Goal: Transaction & Acquisition: Purchase product/service

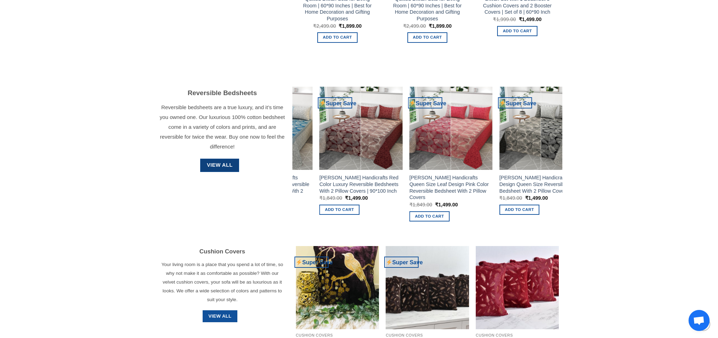
scroll to position [832, 0]
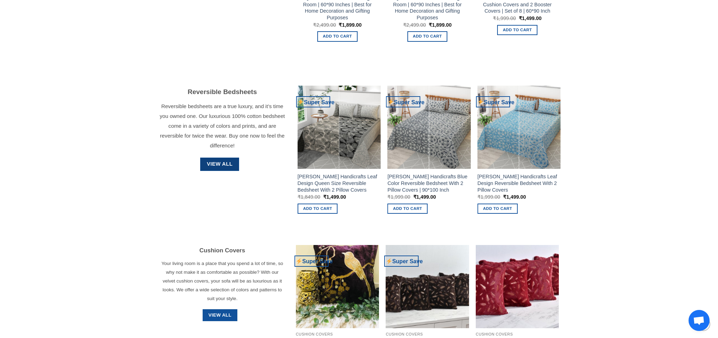
click at [224, 166] on span "View All" at bounding box center [220, 164] width 26 height 8
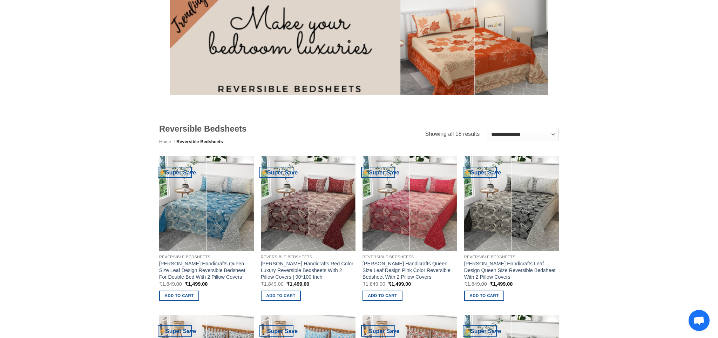
scroll to position [87, 0]
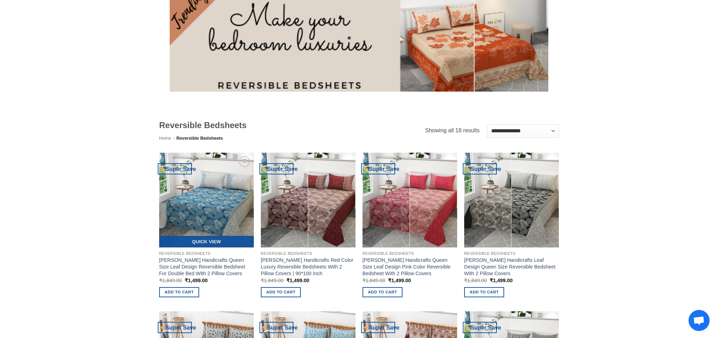
click at [216, 187] on img at bounding box center [206, 199] width 95 height 95
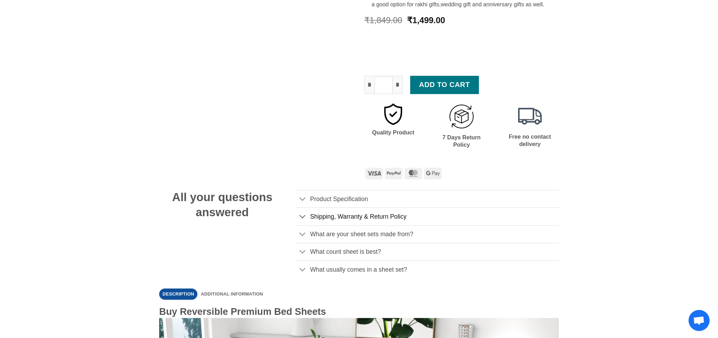
scroll to position [320, 0]
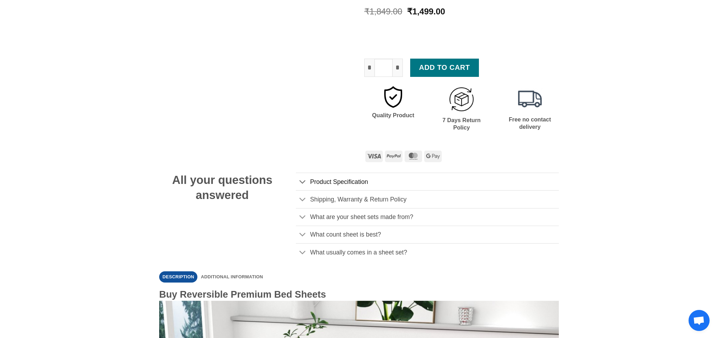
click at [363, 190] on link "Product Specification" at bounding box center [427, 181] width 263 height 18
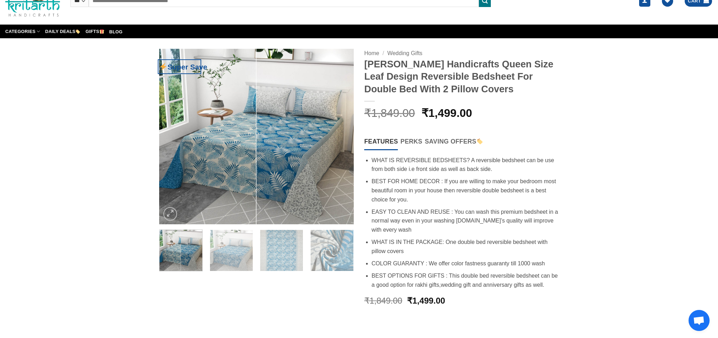
scroll to position [0, 0]
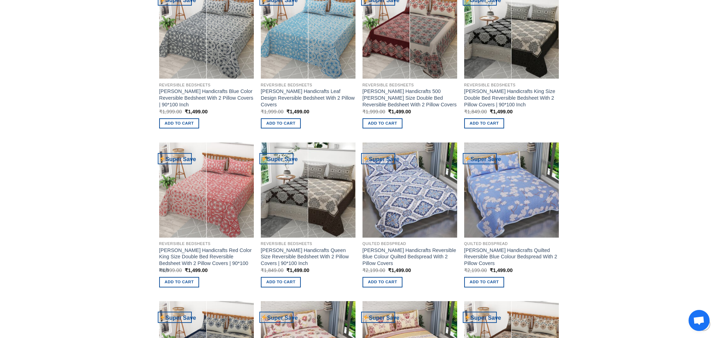
scroll to position [416, 0]
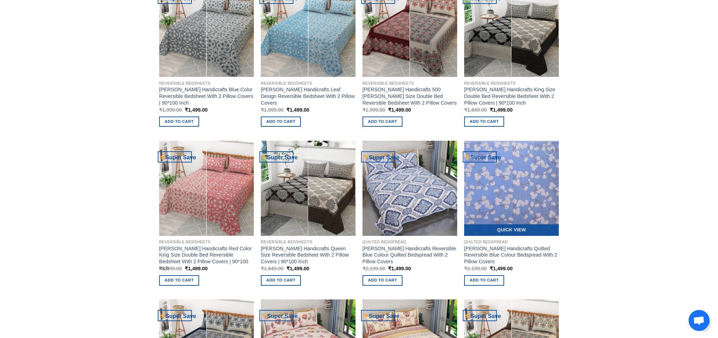
click at [531, 184] on img at bounding box center [511, 188] width 95 height 95
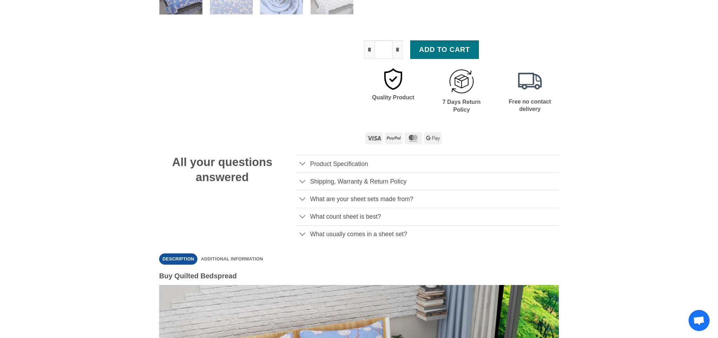
scroll to position [281, 0]
click at [365, 161] on span "Product Specification" at bounding box center [339, 163] width 58 height 7
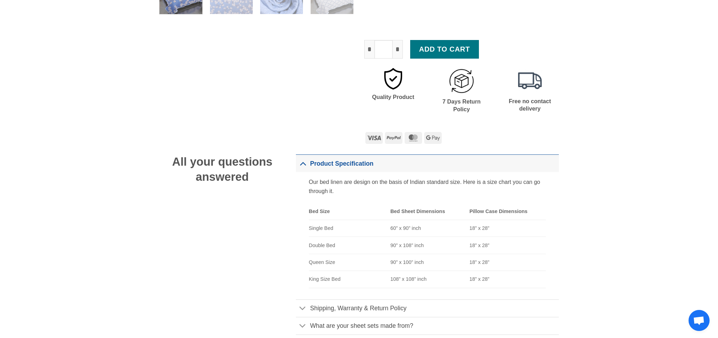
scroll to position [281, 0]
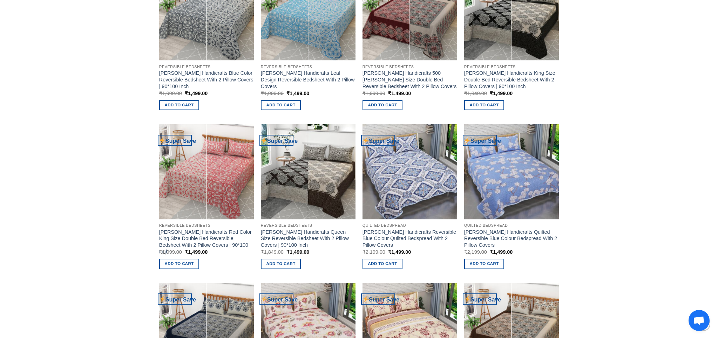
scroll to position [434, 0]
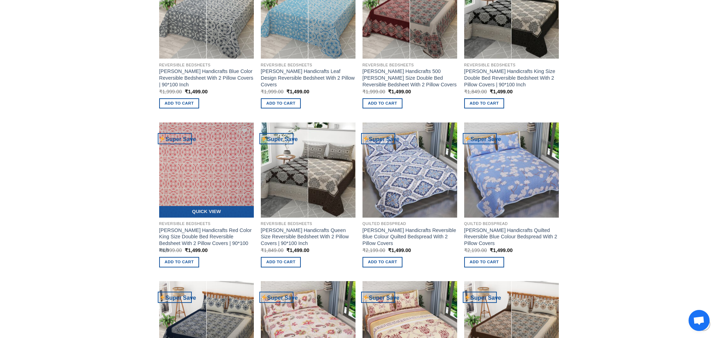
click at [222, 169] on img at bounding box center [206, 169] width 95 height 95
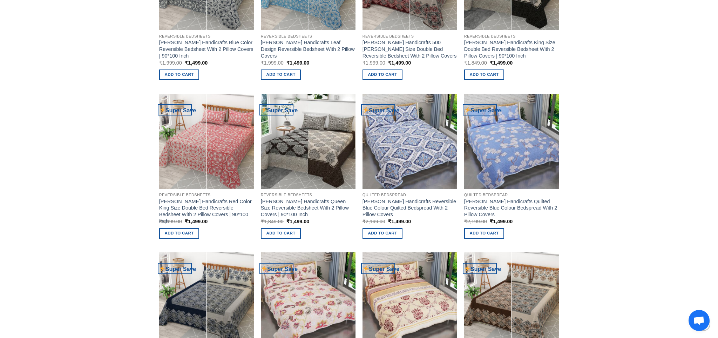
scroll to position [471, 0]
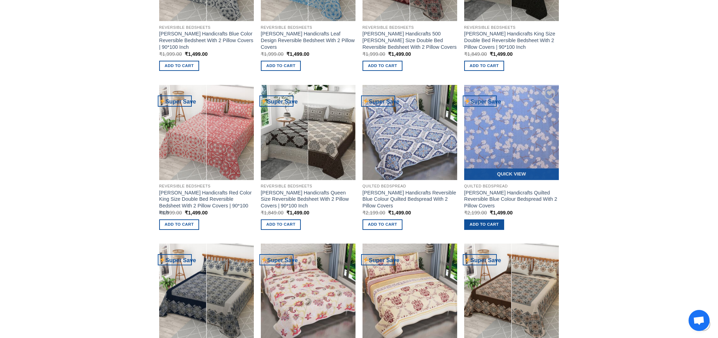
click at [490, 223] on link "Add to cart" at bounding box center [484, 224] width 40 height 10
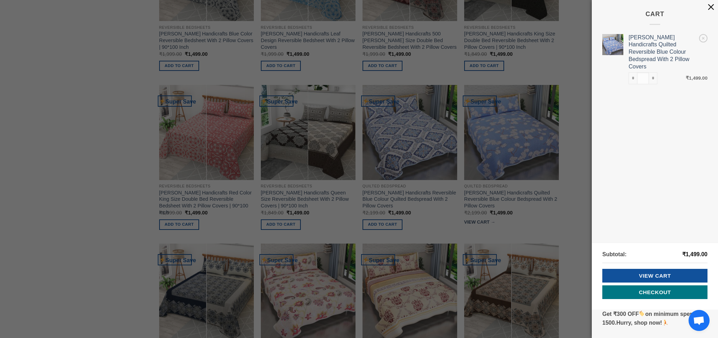
click at [709, 6] on button "button" at bounding box center [711, 7] width 14 height 14
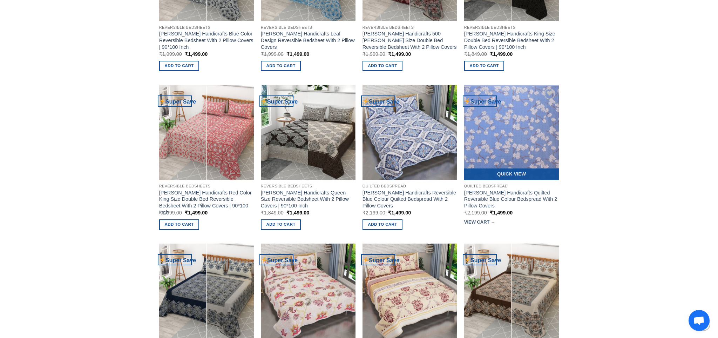
click at [520, 145] on img at bounding box center [511, 132] width 95 height 95
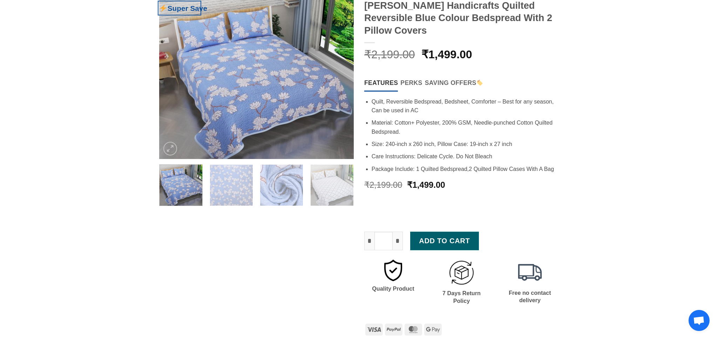
scroll to position [90, 0]
click at [445, 243] on button "Add to cart" at bounding box center [444, 240] width 69 height 18
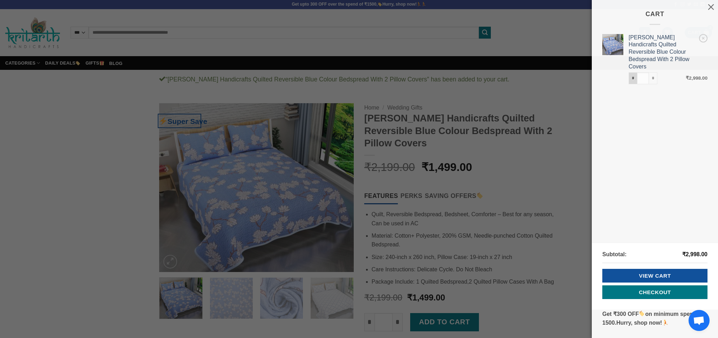
click at [633, 72] on input "*" at bounding box center [632, 78] width 8 height 12
type input "*"
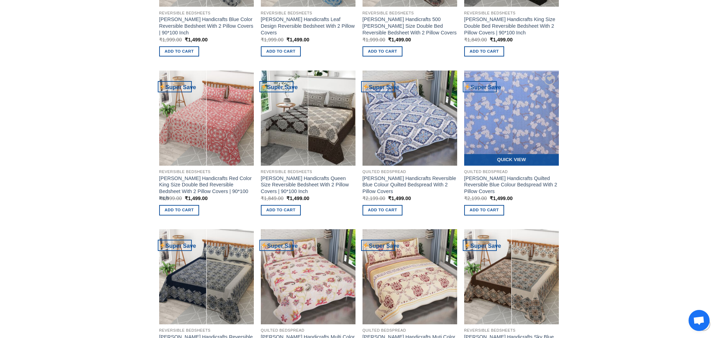
scroll to position [498, 0]
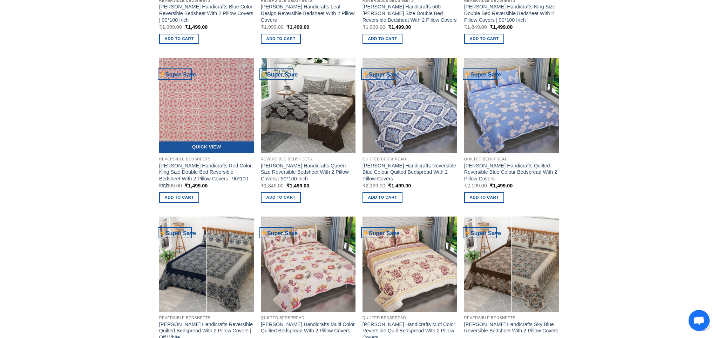
click at [223, 123] on img at bounding box center [206, 105] width 95 height 95
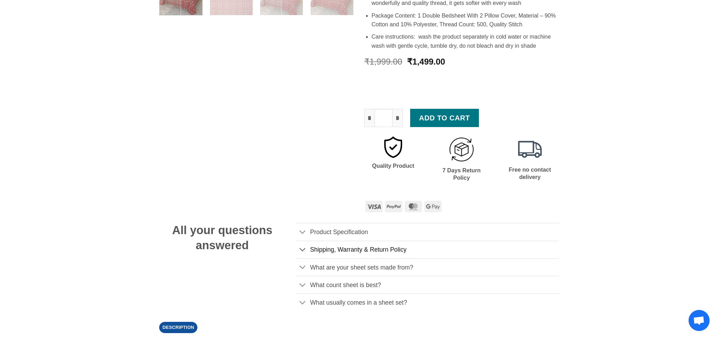
scroll to position [298, 0]
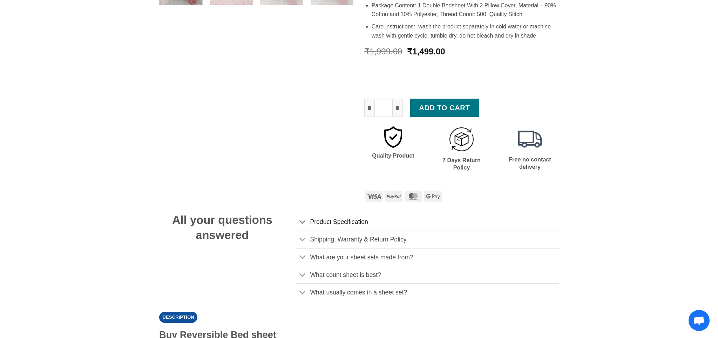
click at [331, 218] on span "Product Specification" at bounding box center [339, 221] width 58 height 7
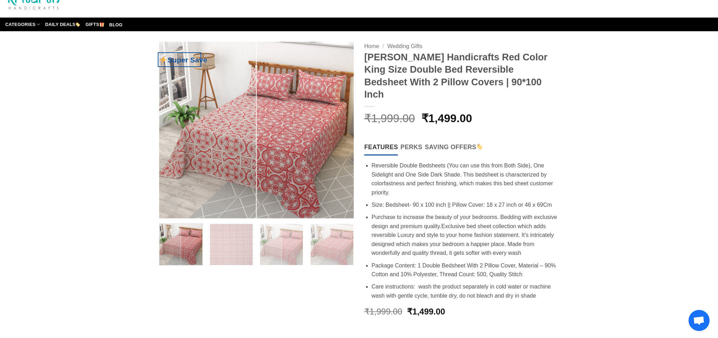
scroll to position [39, 0]
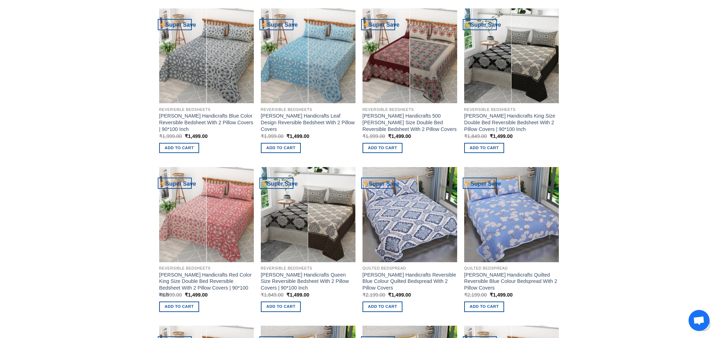
scroll to position [388, 0]
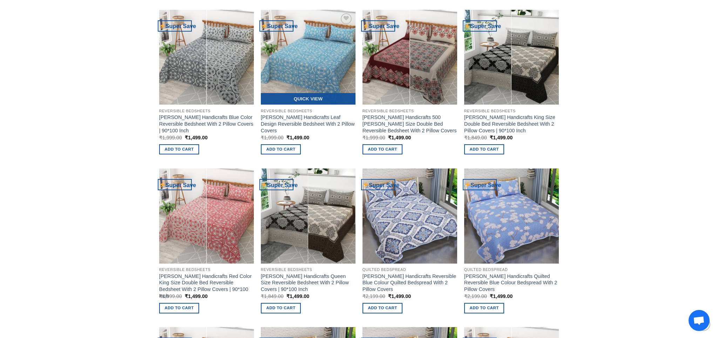
click at [323, 77] on img at bounding box center [308, 57] width 95 height 95
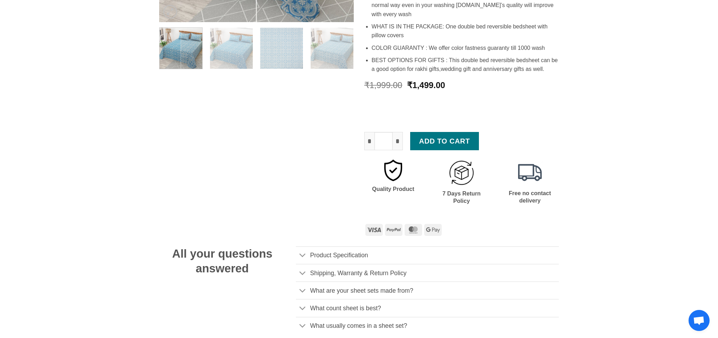
scroll to position [241, 0]
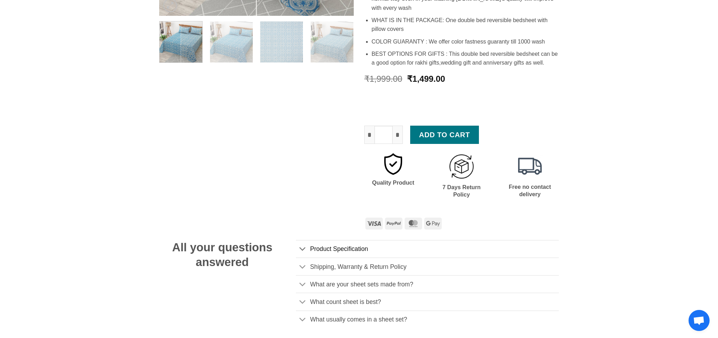
click at [333, 250] on span "Product Specification" at bounding box center [339, 248] width 58 height 7
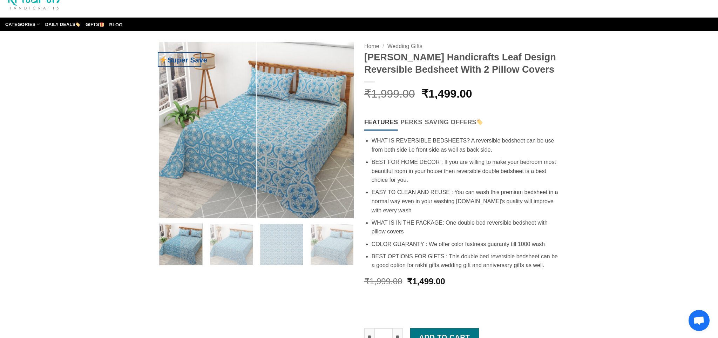
scroll to position [0, 0]
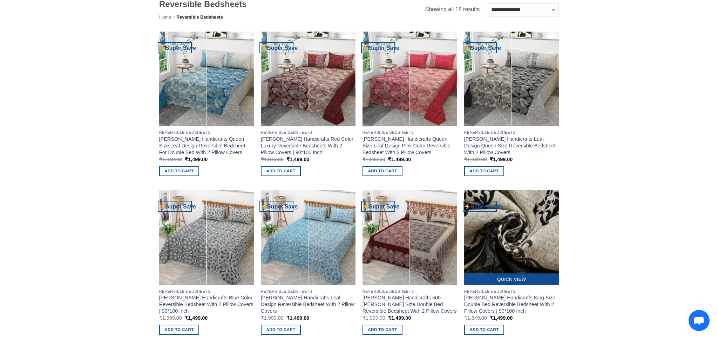
scroll to position [207, 0]
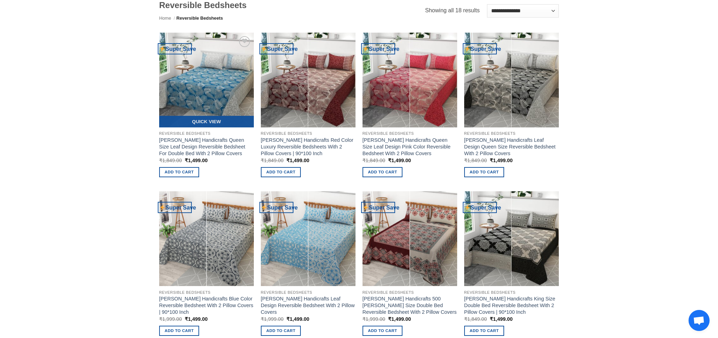
click at [221, 87] on img at bounding box center [206, 80] width 95 height 95
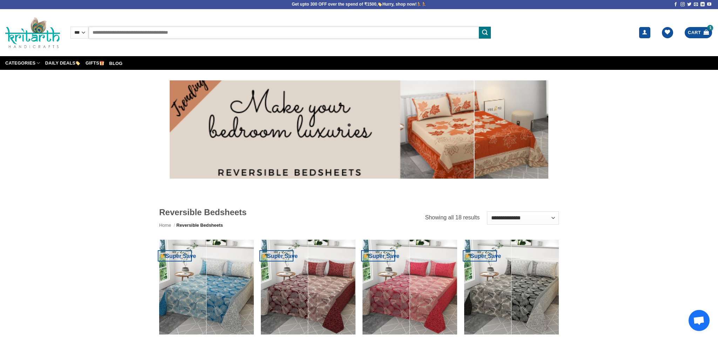
click at [166, 29] on input "Search for:" at bounding box center [284, 33] width 390 height 12
type input "*********"
click at [479, 27] on button "Submit" at bounding box center [485, 33] width 12 height 12
click at [486, 35] on icon "Submit" at bounding box center [485, 32] width 6 height 7
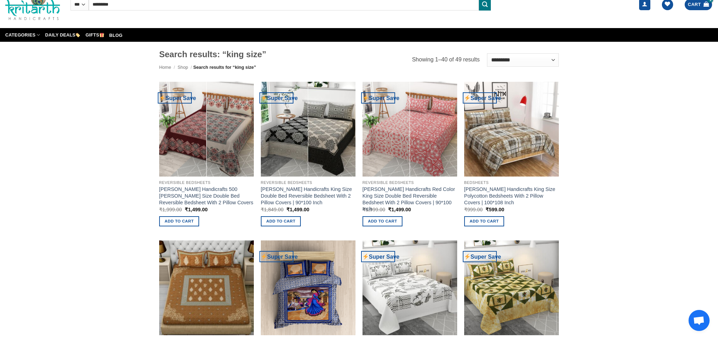
scroll to position [29, 0]
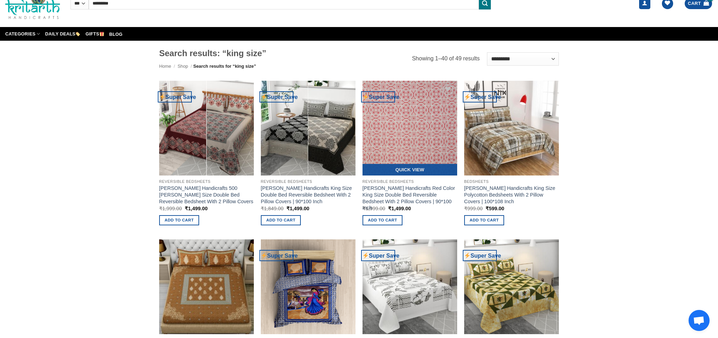
click at [416, 128] on img at bounding box center [409, 128] width 95 height 95
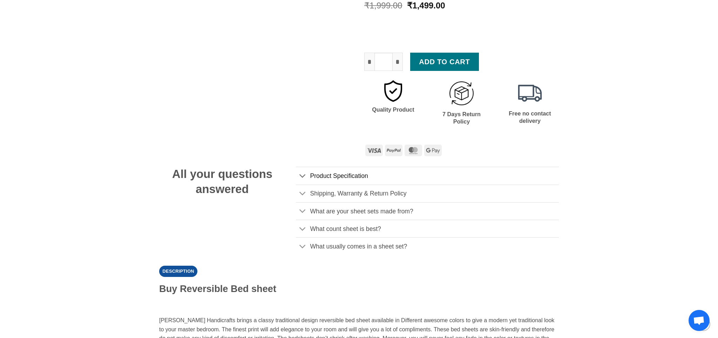
scroll to position [347, 0]
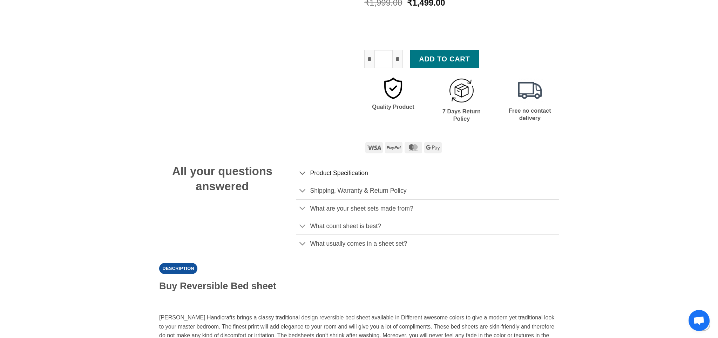
click at [321, 169] on span "Product Specification" at bounding box center [339, 172] width 58 height 7
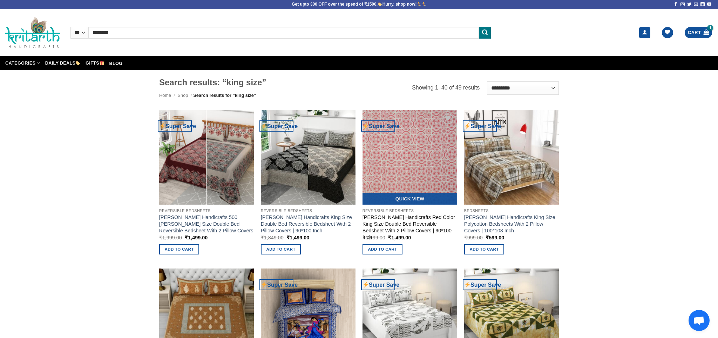
click at [418, 223] on link "[PERSON_NAME] Handicrafts Red Color King Size Double Bed Reversible Bedsheet Wi…" at bounding box center [409, 227] width 95 height 26
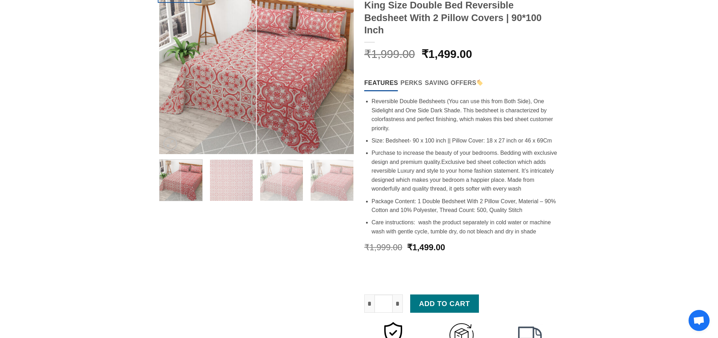
scroll to position [106, 0]
